Goal: Information Seeking & Learning: Find contact information

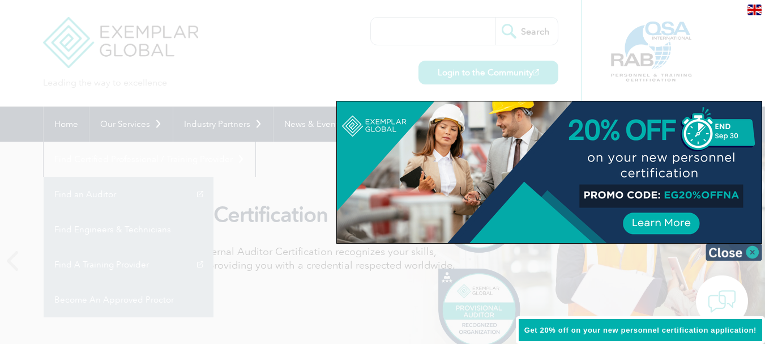
click at [742, 252] on img at bounding box center [734, 252] width 57 height 17
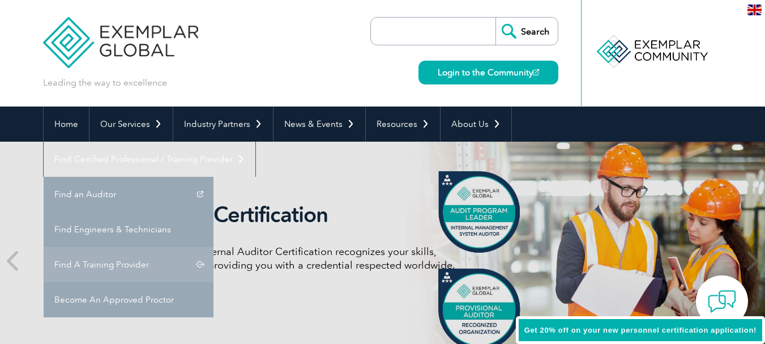
click at [214, 247] on link "Find A Training Provider" at bounding box center [129, 264] width 170 height 35
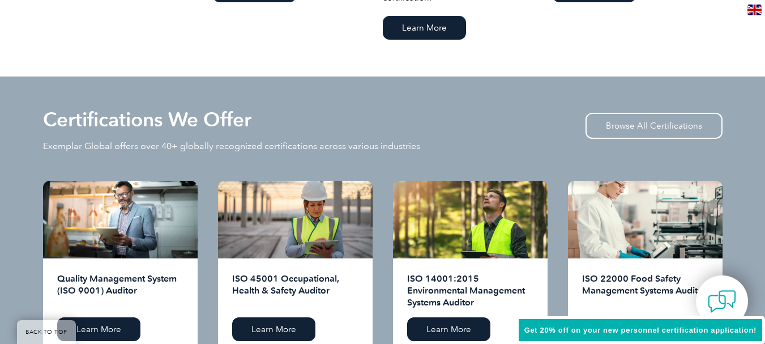
scroll to position [1179, 0]
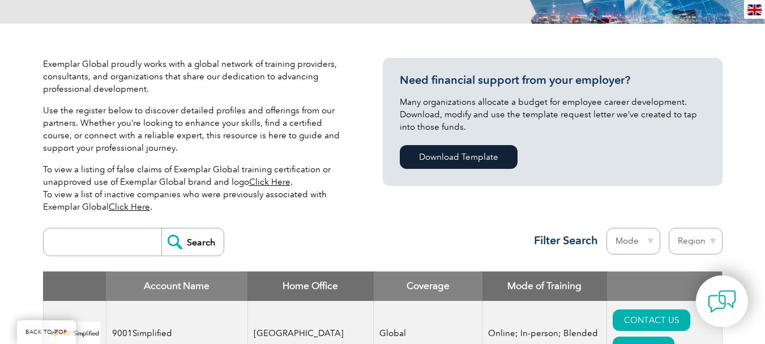
click at [176, 118] on p "Use the register below to discover detailed profiles and offerings from our par…" at bounding box center [196, 129] width 306 height 50
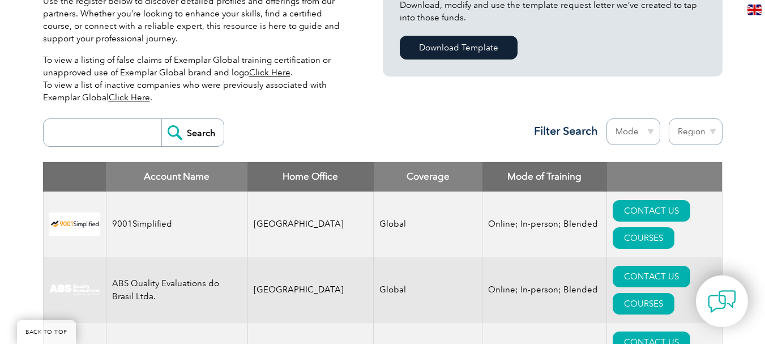
scroll to position [340, 0]
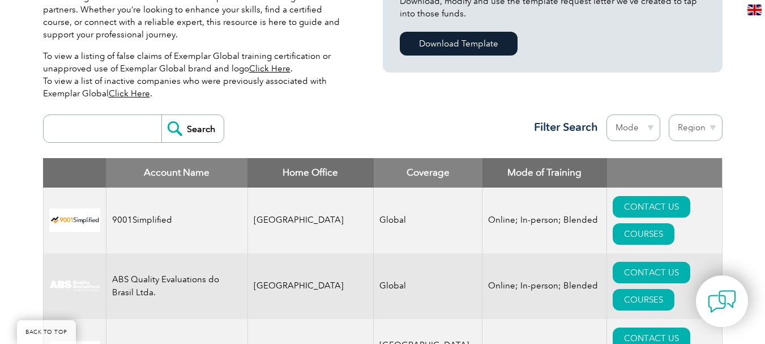
click at [701, 129] on select "Region [GEOGRAPHIC_DATA] [GEOGRAPHIC_DATA] [GEOGRAPHIC_DATA] [GEOGRAPHIC_DATA] …" at bounding box center [696, 127] width 54 height 27
select select "[GEOGRAPHIC_DATA]"
click at [669, 114] on select "Region [GEOGRAPHIC_DATA] [GEOGRAPHIC_DATA] [GEOGRAPHIC_DATA] [GEOGRAPHIC_DATA] …" at bounding box center [696, 127] width 54 height 27
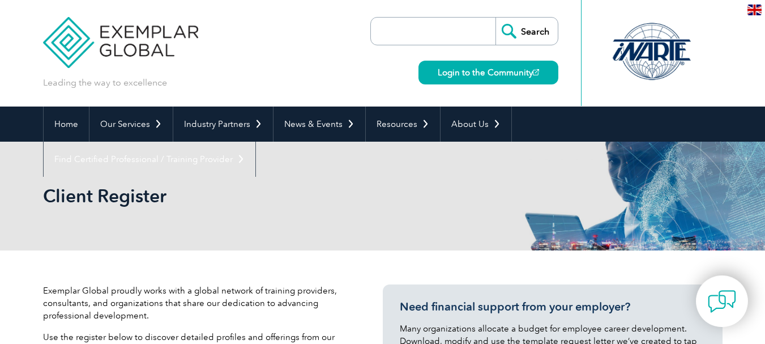
select select "[GEOGRAPHIC_DATA]"
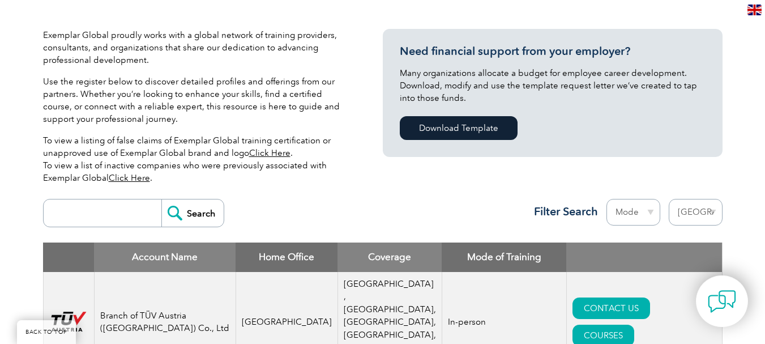
scroll to position [397, 0]
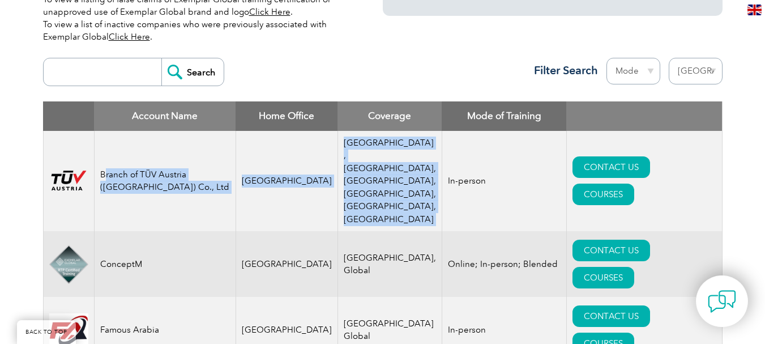
drag, startPoint x: 107, startPoint y: 154, endPoint x: 394, endPoint y: 182, distance: 289.3
click at [407, 190] on tr "Branch of TÜV Austria (Shanghai) Co., Ltd Saudi Arabia Middle East ,Saudi Arabi…" at bounding box center [382, 181] width 679 height 101
click at [378, 169] on td "[GEOGRAPHIC_DATA] ,[GEOGRAPHIC_DATA], [GEOGRAPHIC_DATA], [GEOGRAPHIC_DATA], [GE…" at bounding box center [390, 181] width 104 height 101
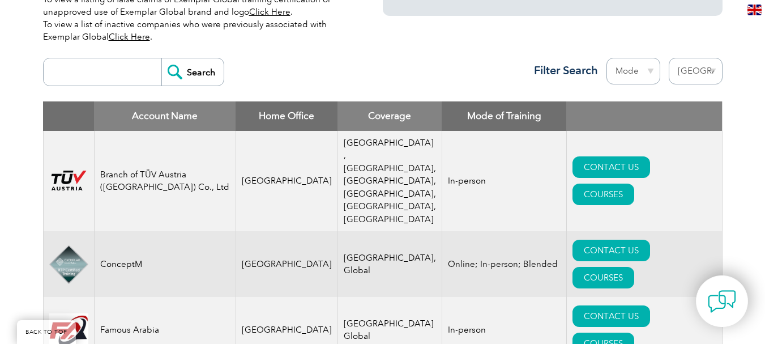
click at [350, 141] on td "[GEOGRAPHIC_DATA] ,[GEOGRAPHIC_DATA], [GEOGRAPHIC_DATA], [GEOGRAPHIC_DATA], [GE…" at bounding box center [390, 181] width 104 height 101
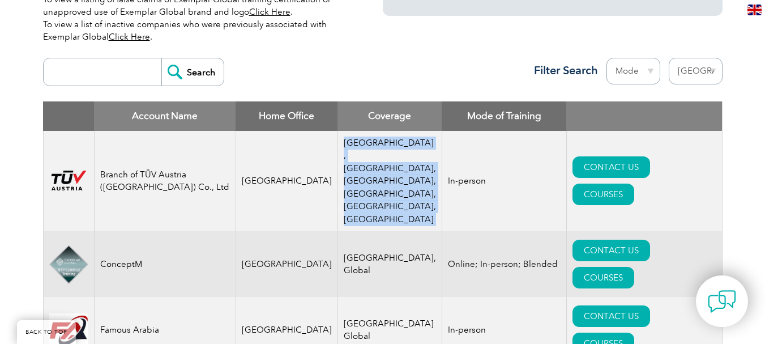
drag, startPoint x: 350, startPoint y: 141, endPoint x: 361, endPoint y: 179, distance: 39.8
click at [361, 179] on td "[GEOGRAPHIC_DATA] ,[GEOGRAPHIC_DATA], [GEOGRAPHIC_DATA], [GEOGRAPHIC_DATA], [GE…" at bounding box center [390, 181] width 104 height 101
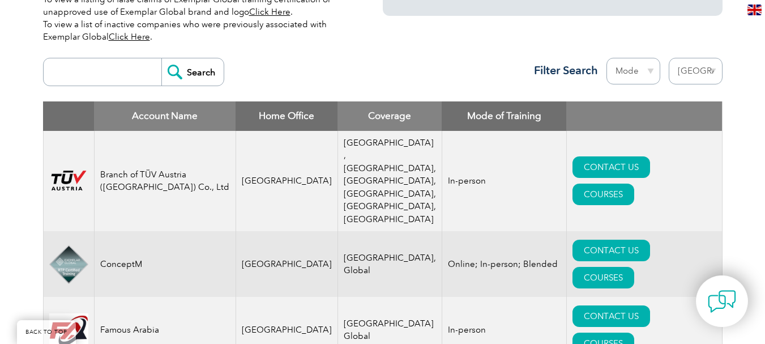
click at [442, 163] on td "In-person" at bounding box center [504, 181] width 125 height 101
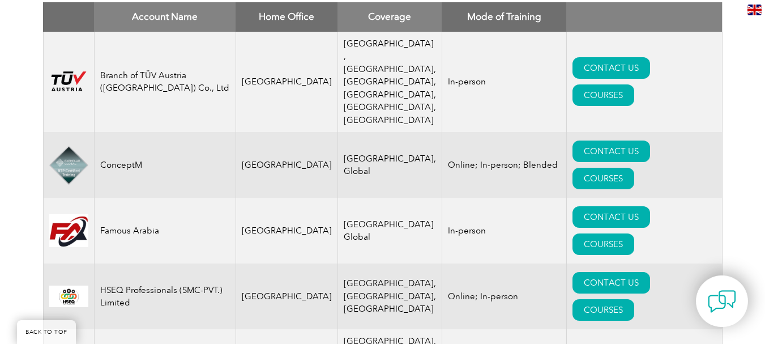
scroll to position [510, 0]
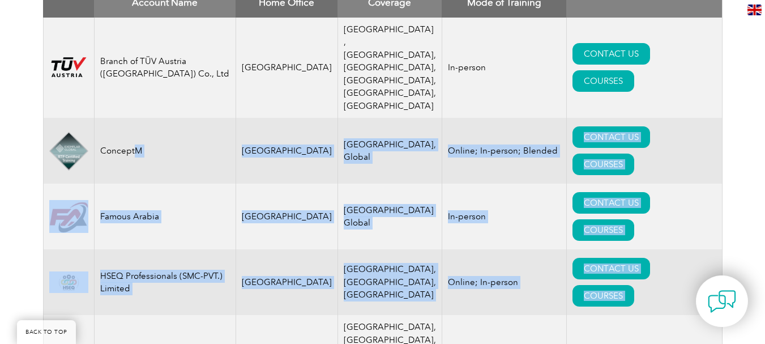
drag, startPoint x: 144, startPoint y: 125, endPoint x: 172, endPoint y: 257, distance: 134.3
click at [172, 257] on tbody "Branch of TÜV Austria (Shanghai) Co., Ltd Saudi Arabia Middle East ,Saudi Arabi…" at bounding box center [382, 326] width 679 height 616
click at [161, 249] on td "HSEQ Professionals (SMC-PVT.) Limited" at bounding box center [165, 282] width 142 height 66
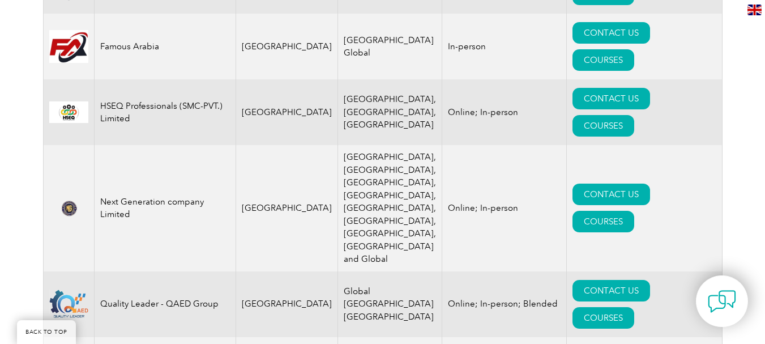
scroll to position [397, 0]
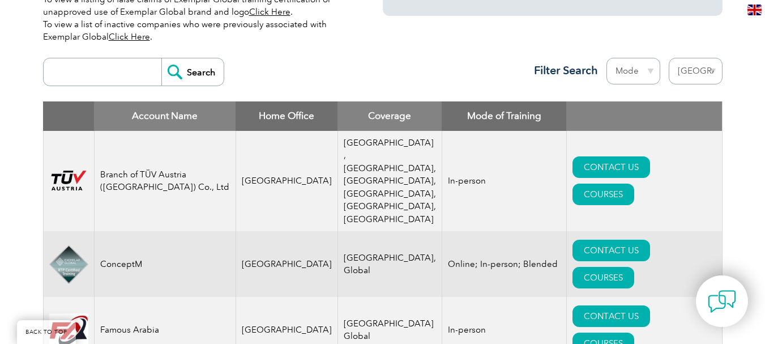
click at [692, 73] on select "Region [GEOGRAPHIC_DATA] [GEOGRAPHIC_DATA] [GEOGRAPHIC_DATA] [GEOGRAPHIC_DATA] …" at bounding box center [696, 71] width 54 height 27
click at [37, 235] on div "Exemplar Global proudly works with a global network of training providers, cons…" at bounding box center [382, 329] width 765 height 950
click at [157, 148] on td "Branch of TÜV Austria ([GEOGRAPHIC_DATA]) Co., Ltd" at bounding box center [165, 181] width 142 height 101
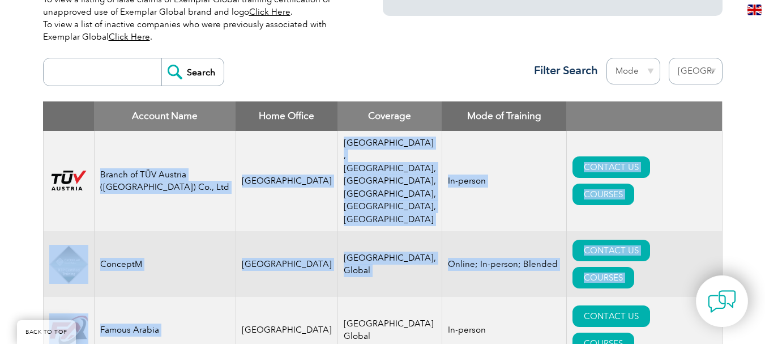
drag, startPoint x: 158, startPoint y: 147, endPoint x: 181, endPoint y: 253, distance: 108.3
click at [173, 231] on td "ConceptM" at bounding box center [165, 264] width 142 height 66
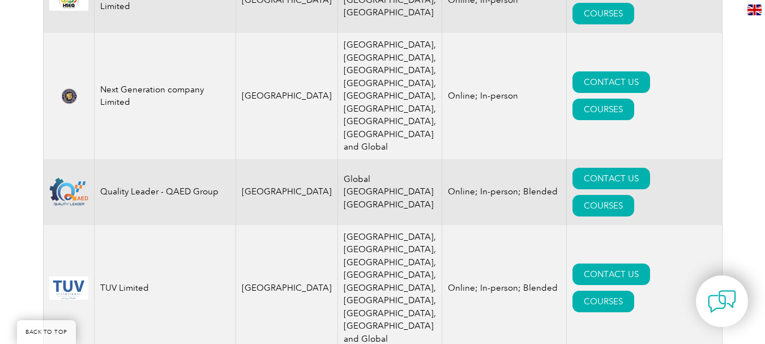
scroll to position [793, 0]
